Goal: Information Seeking & Learning: Learn about a topic

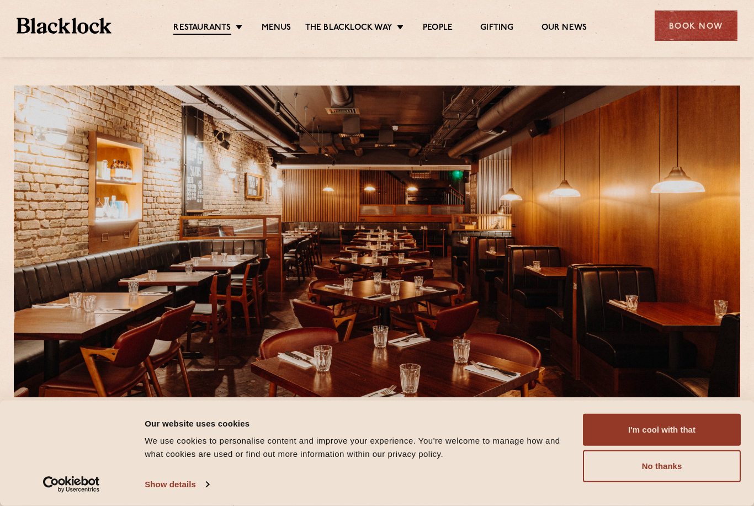
click at [673, 452] on button "No thanks" at bounding box center [662, 466] width 158 height 32
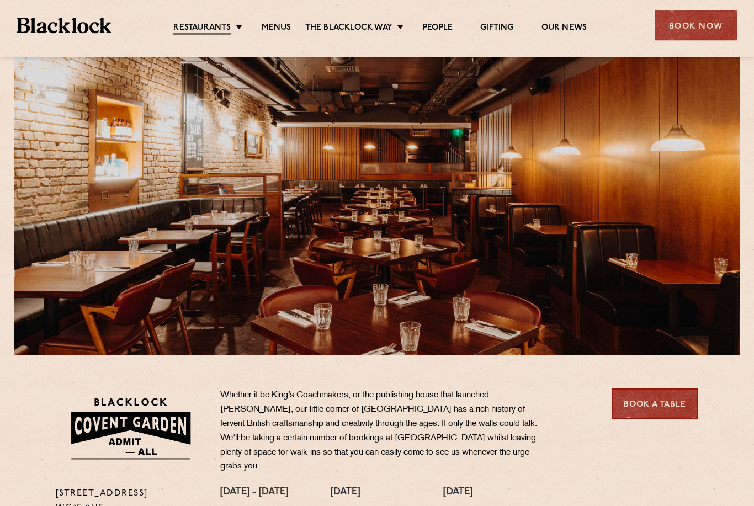
scroll to position [42, 0]
click at [276, 23] on link "Menus" at bounding box center [277, 28] width 30 height 11
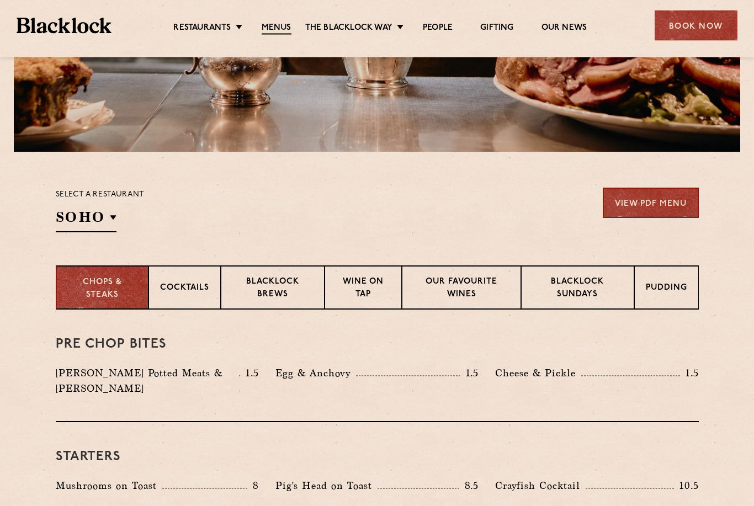
scroll to position [246, 0]
click at [389, 29] on link "The Blacklock Way" at bounding box center [348, 28] width 87 height 11
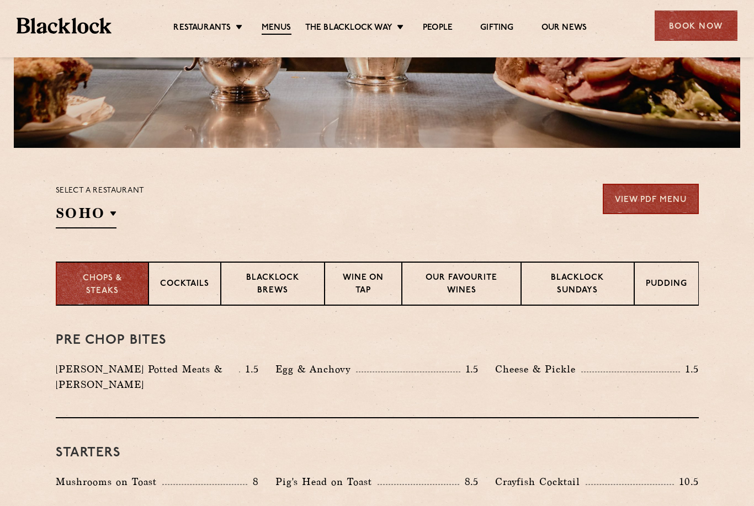
scroll to position [193, 0]
